Goal: Check status: Check status

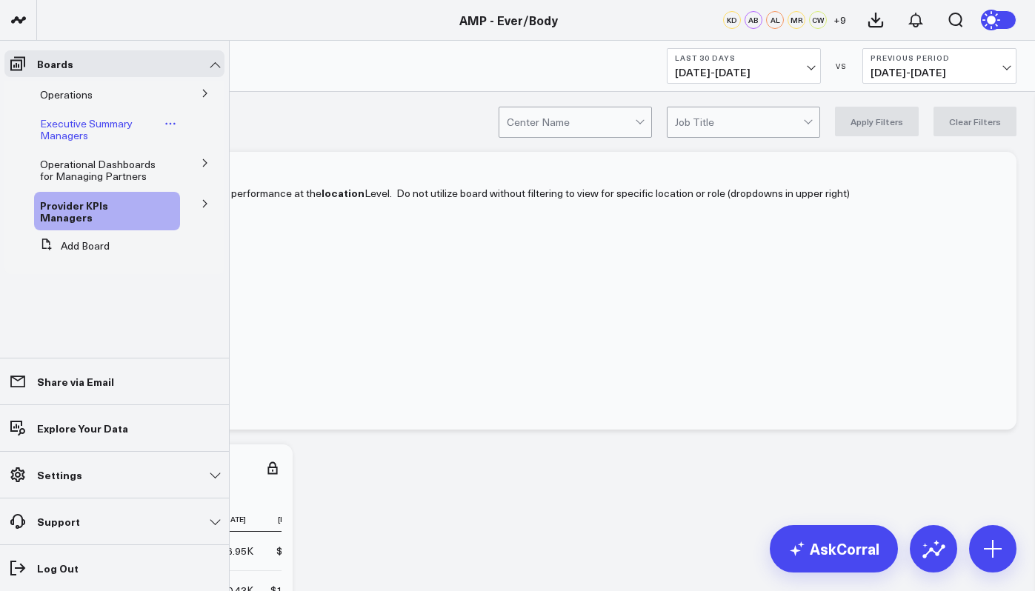
click at [76, 121] on span "Executive Summary Managers" at bounding box center [86, 129] width 93 height 26
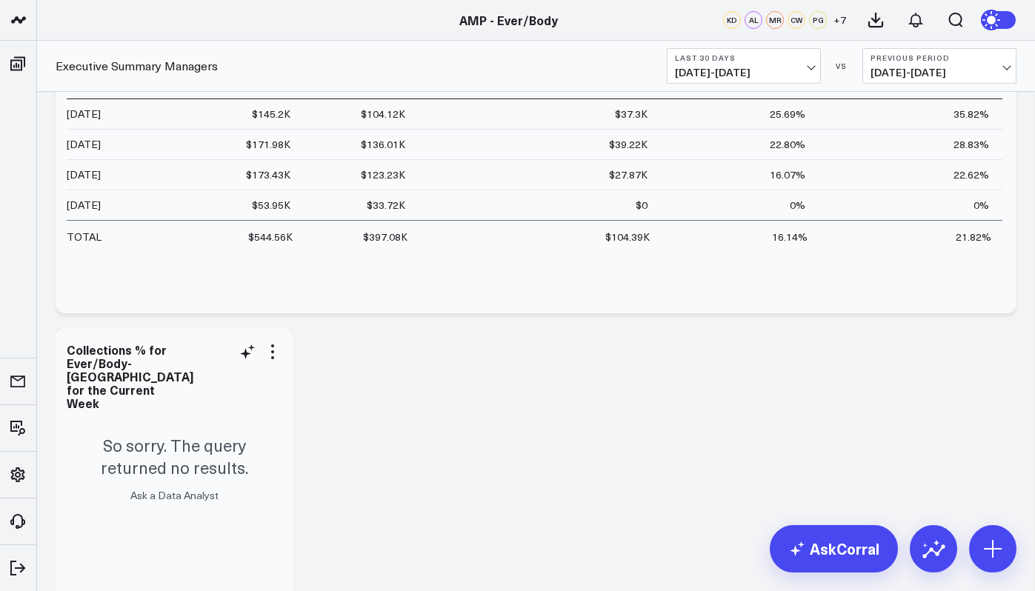
scroll to position [6558, 0]
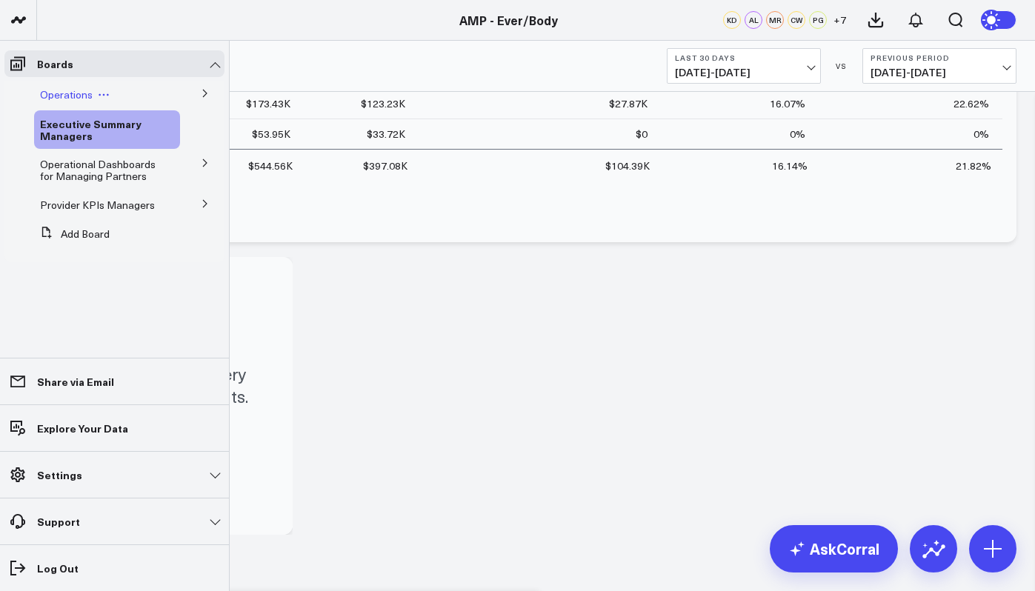
click at [102, 92] on icon at bounding box center [104, 95] width 12 height 12
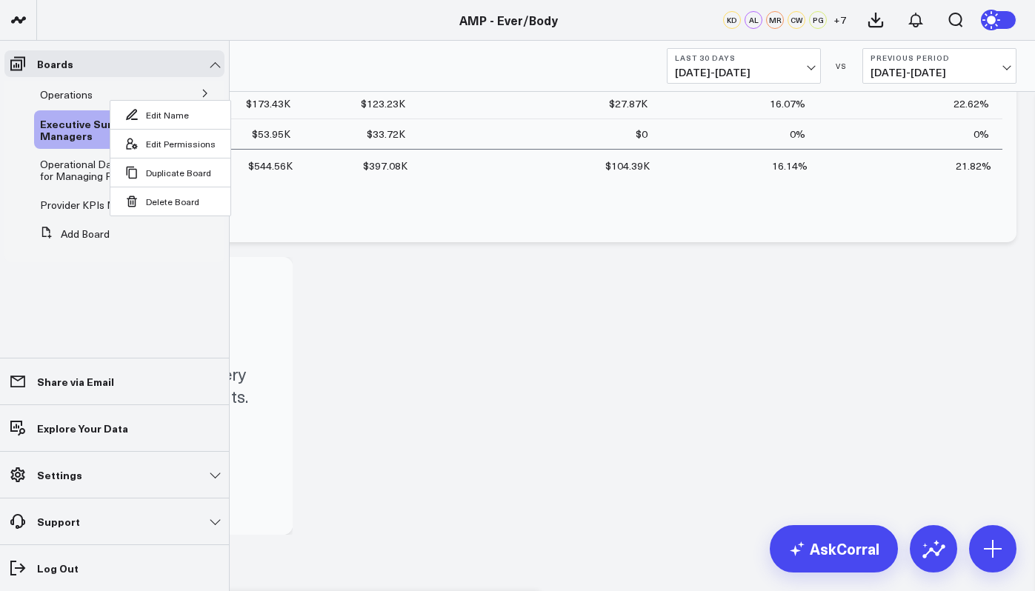
click at [184, 87] on li "Operations Edit Name Edit Permissions Duplicate Board Delete Board Providers Re…" at bounding box center [114, 94] width 220 height 27
click at [191, 83] on button at bounding box center [205, 92] width 39 height 22
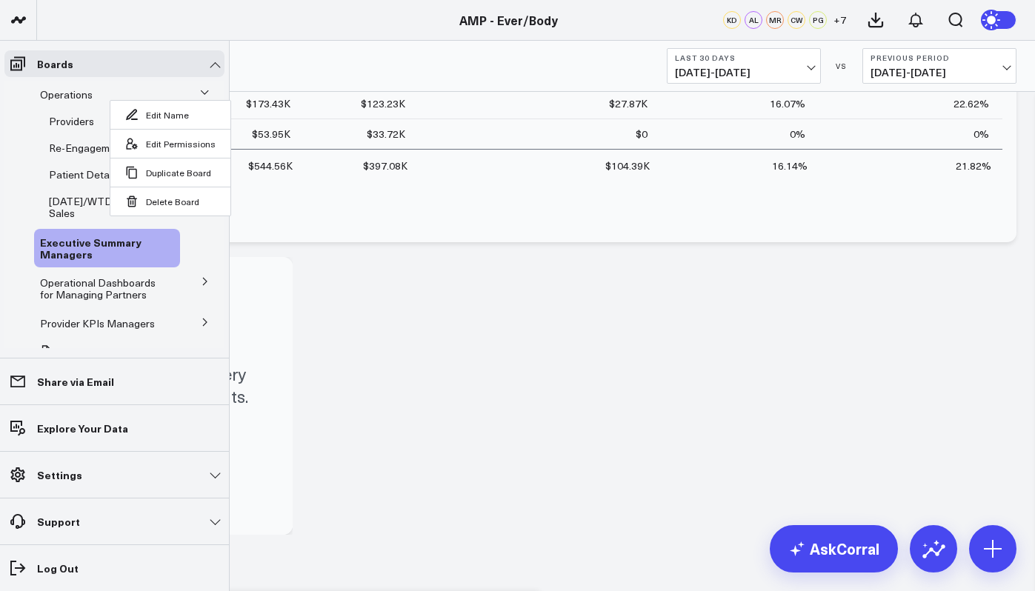
click at [210, 237] on li "Executive Summary Managers" at bounding box center [114, 248] width 220 height 39
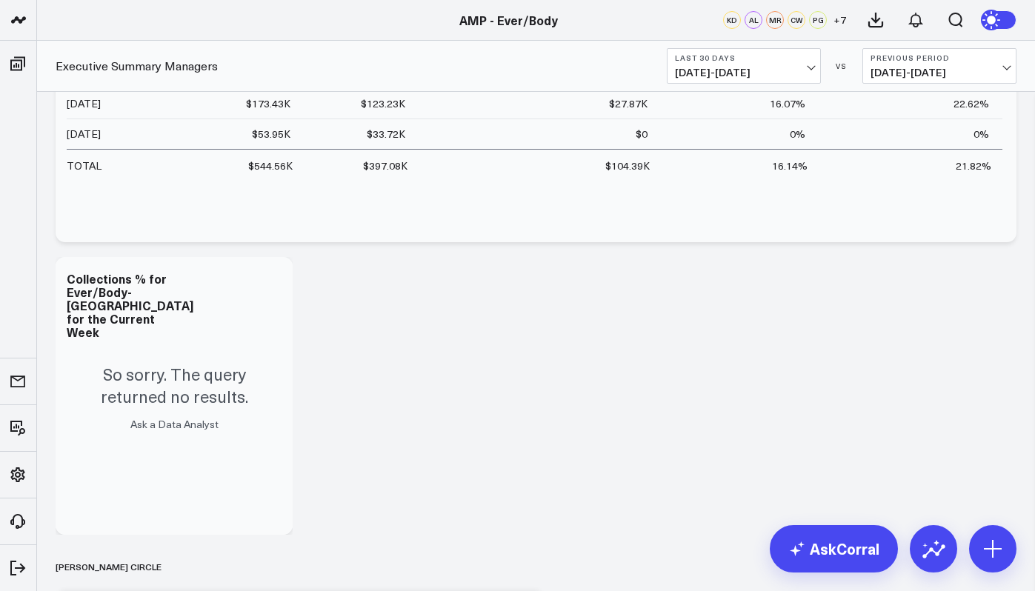
click at [294, 278] on div "Modify via AI Copy link to widget Ask support Remove Create linked copy Operati…" at bounding box center [536, 417] width 976 height 13626
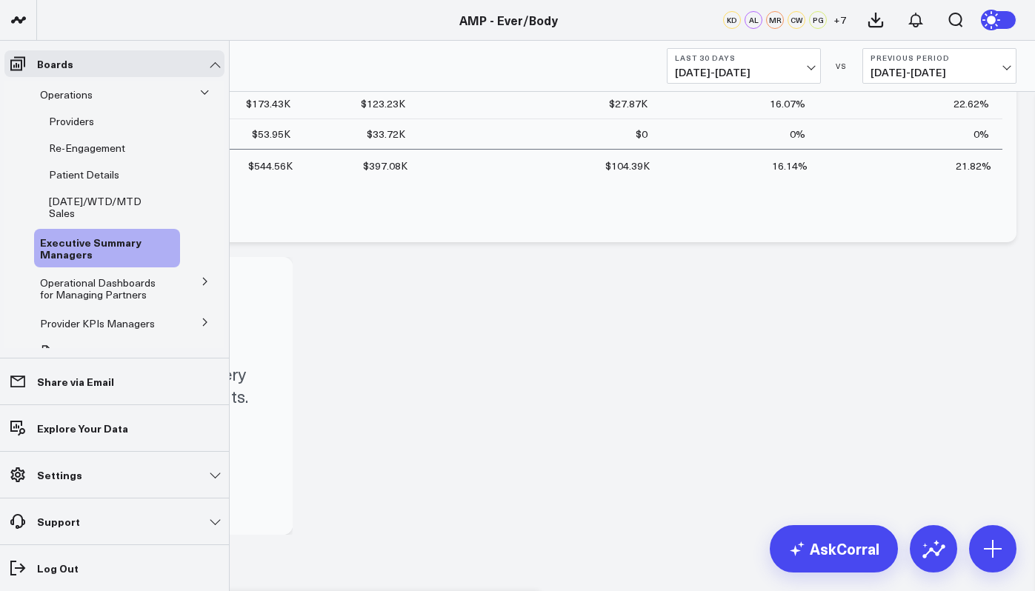
click at [200, 90] on icon at bounding box center [204, 92] width 9 height 9
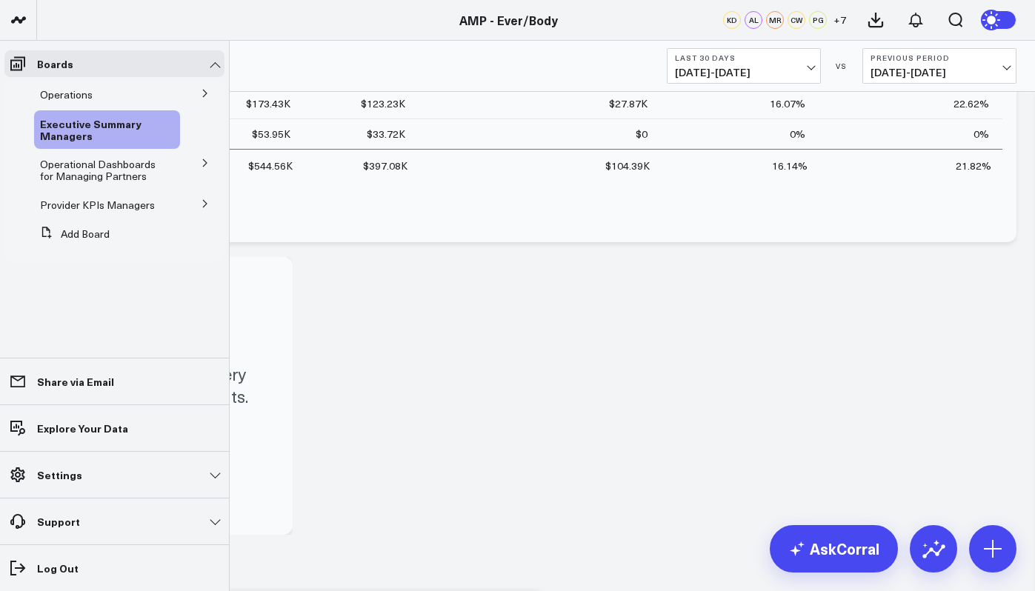
click at [197, 90] on button at bounding box center [205, 92] width 39 height 22
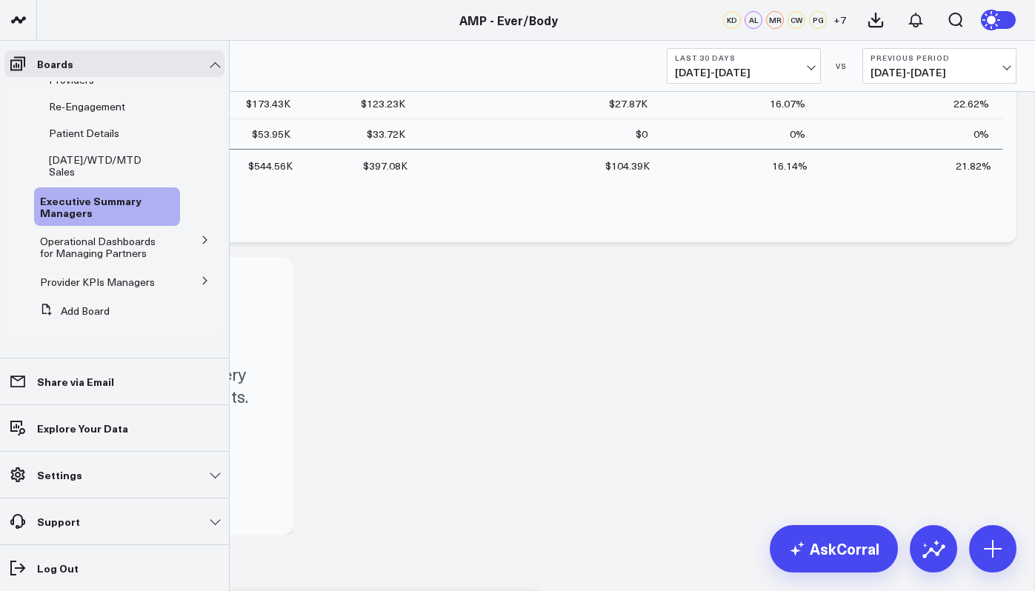
scroll to position [50, 0]
click at [191, 230] on button at bounding box center [205, 239] width 39 height 22
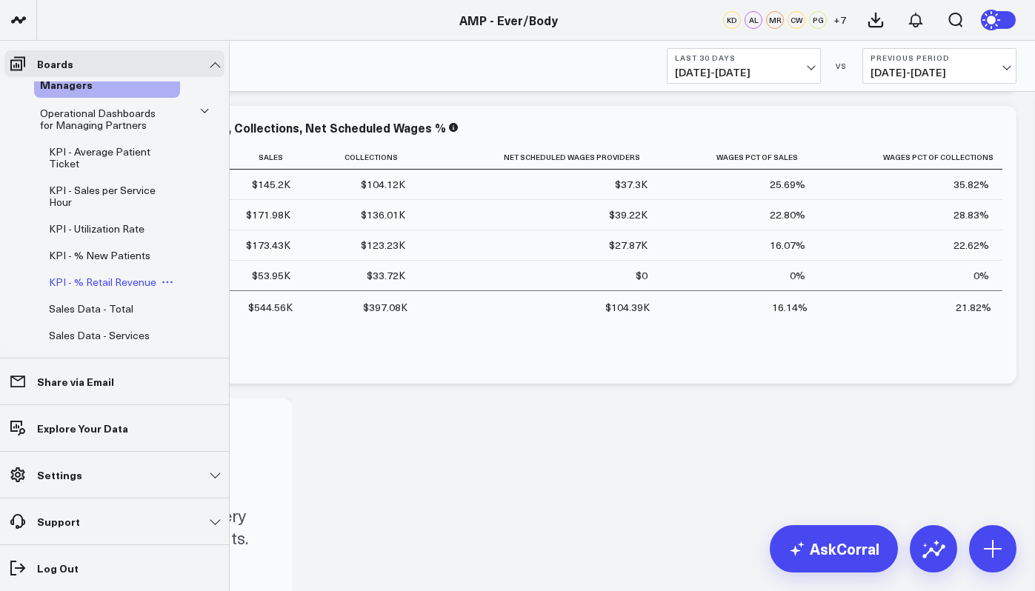
scroll to position [54, 0]
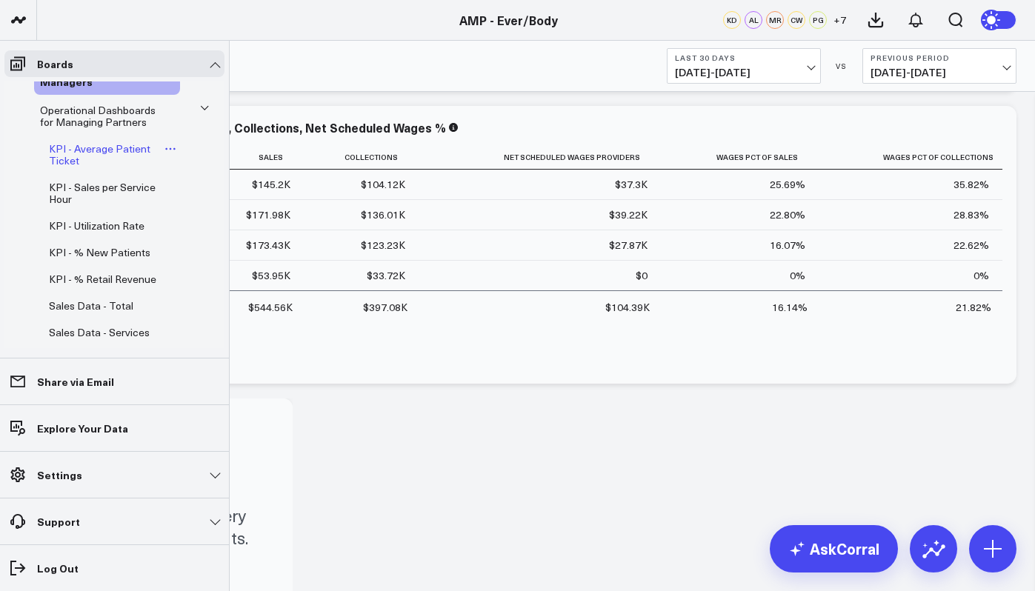
click at [122, 151] on span "KPI - Average Patient Ticket" at bounding box center [100, 155] width 102 height 26
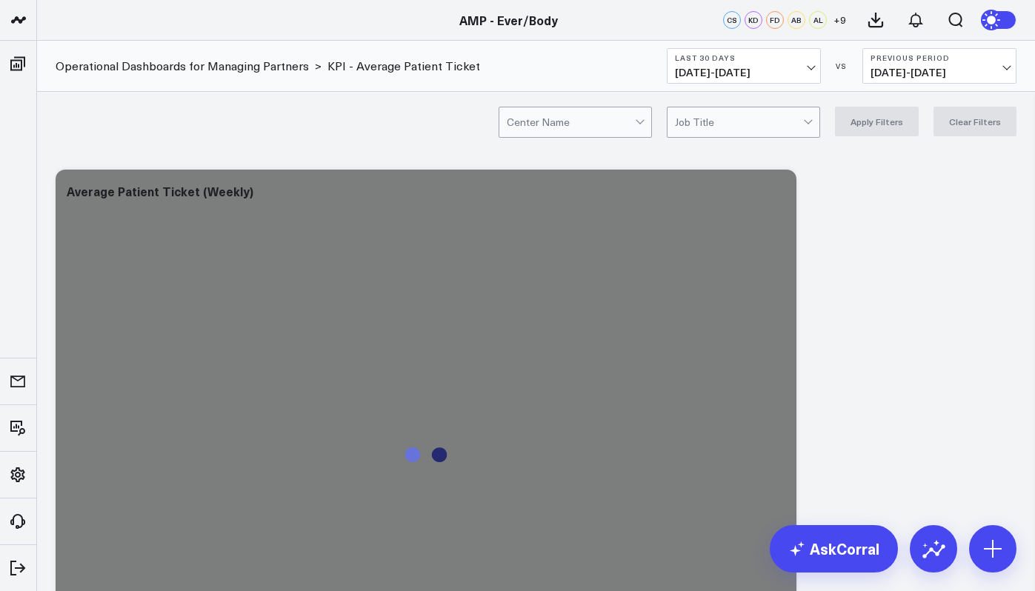
click at [807, 64] on button "Last 30 Days [DATE] - [DATE]" at bounding box center [744, 66] width 154 height 36
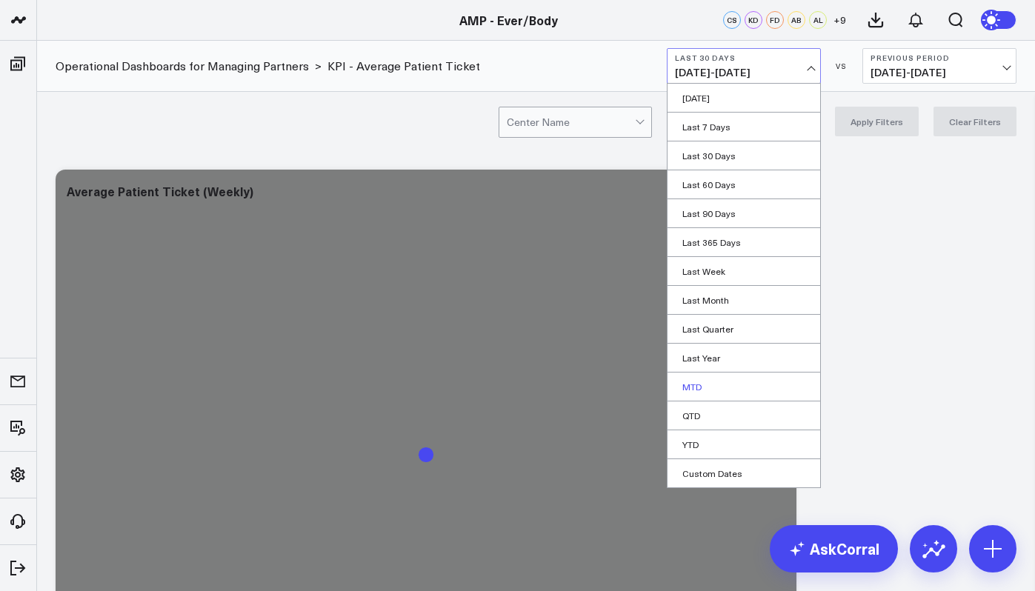
click at [711, 387] on link "MTD" at bounding box center [744, 387] width 153 height 28
